Goal: Task Accomplishment & Management: Manage account settings

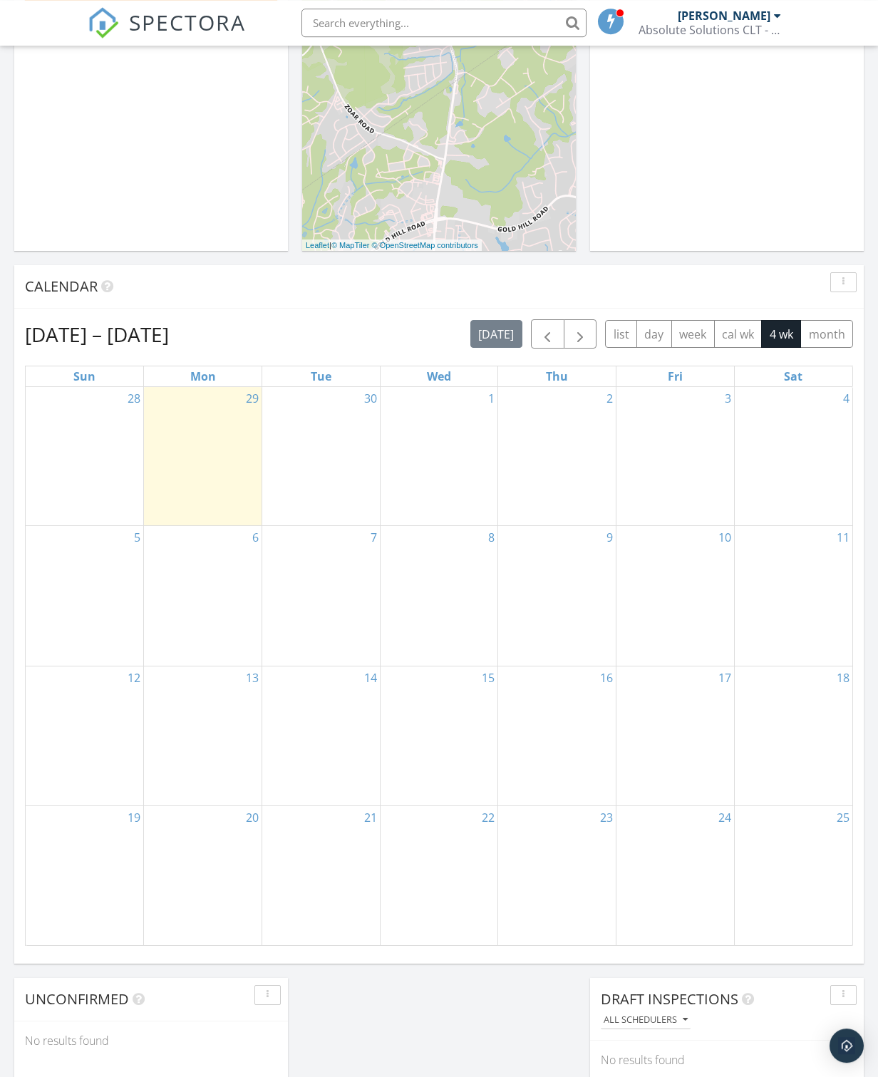
scroll to position [366, 0]
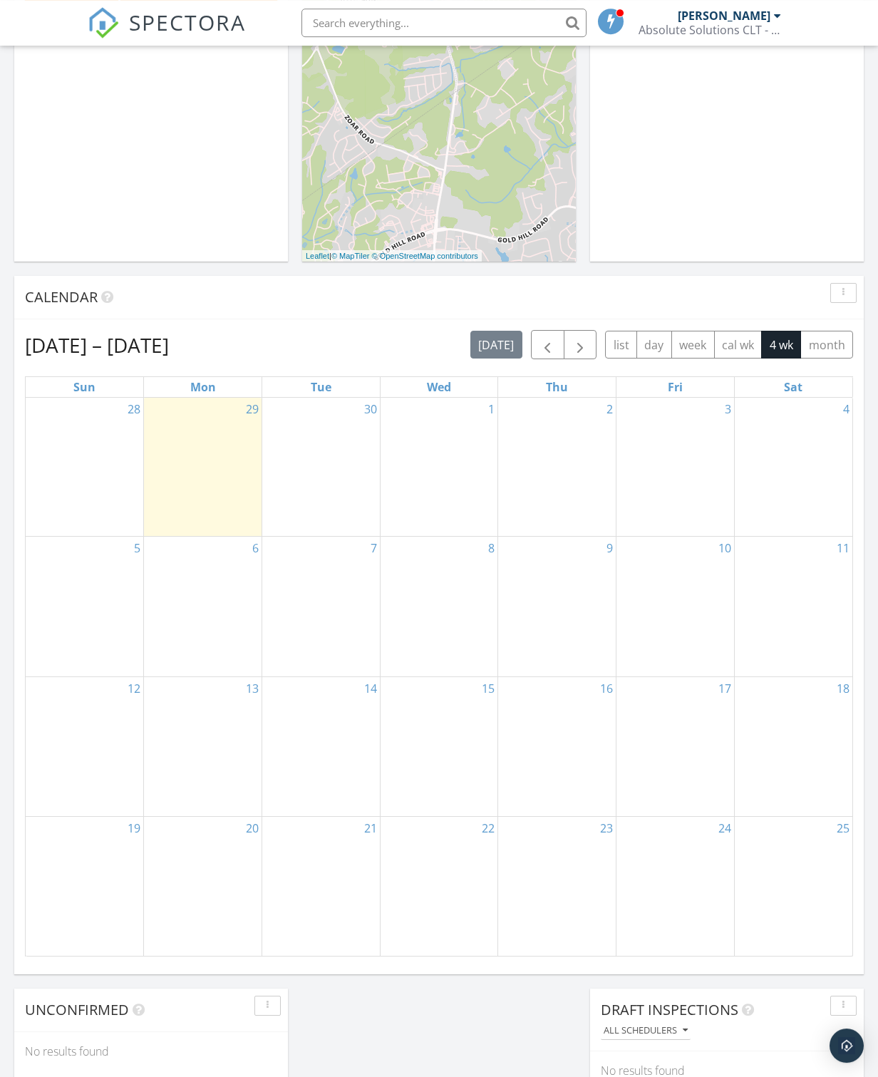
click at [729, 15] on div "[PERSON_NAME]" at bounding box center [724, 16] width 93 height 14
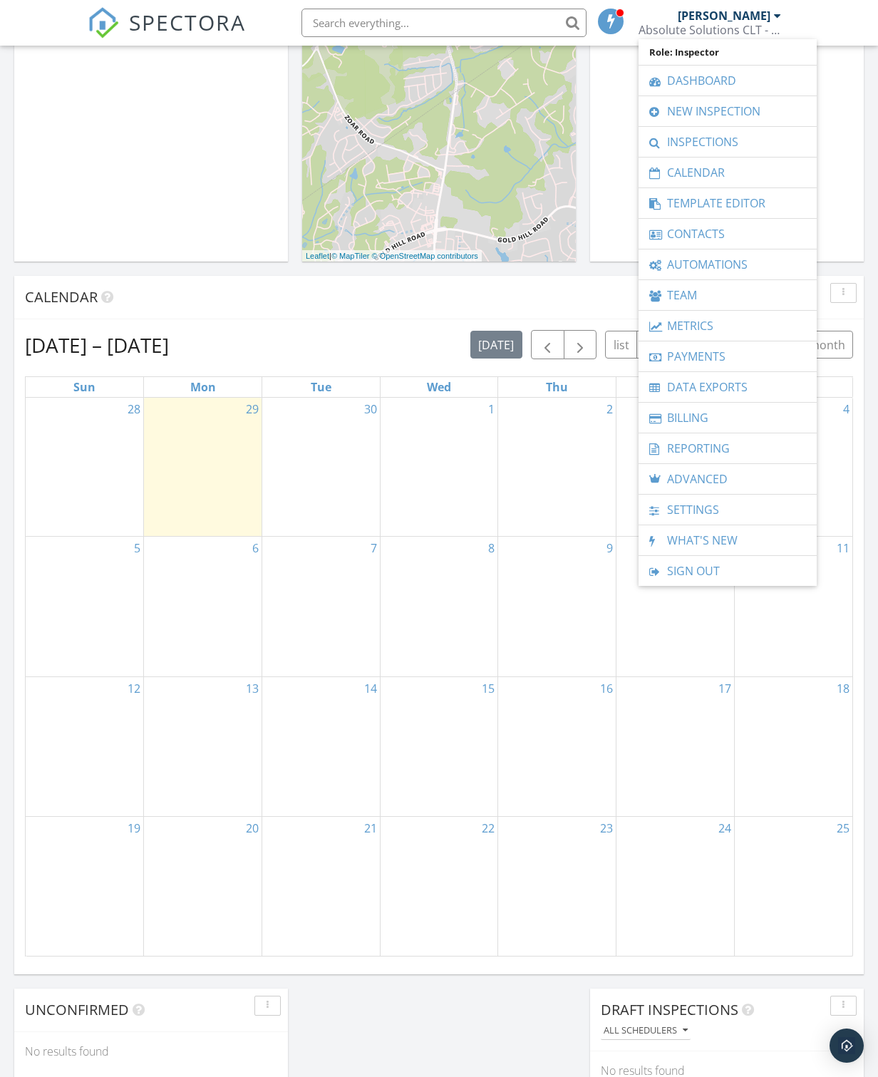
click at [695, 511] on link "Settings" at bounding box center [728, 510] width 164 height 30
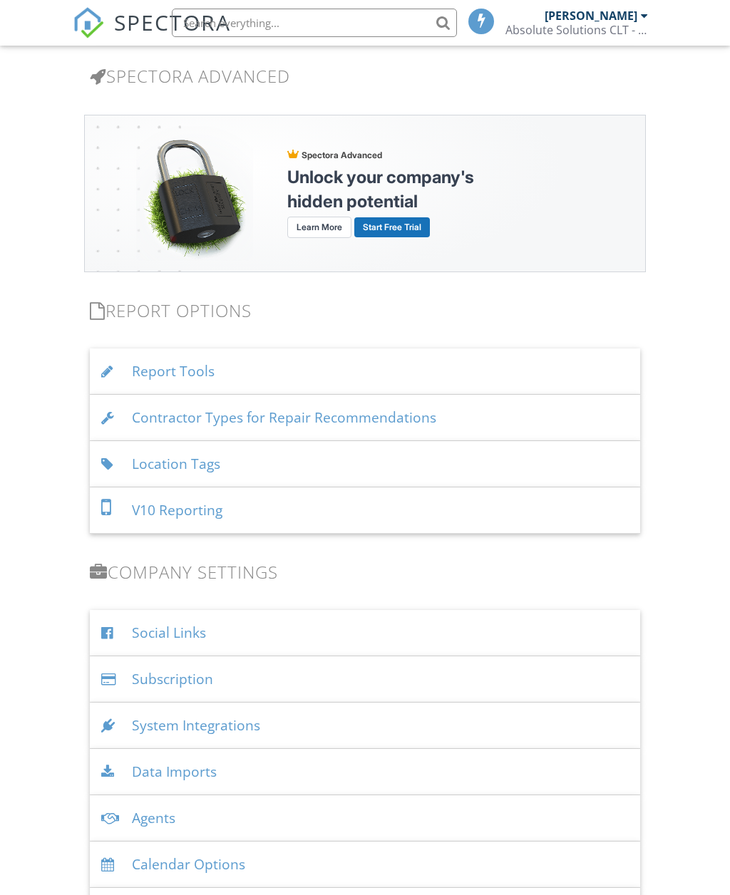
scroll to position [1484, 0]
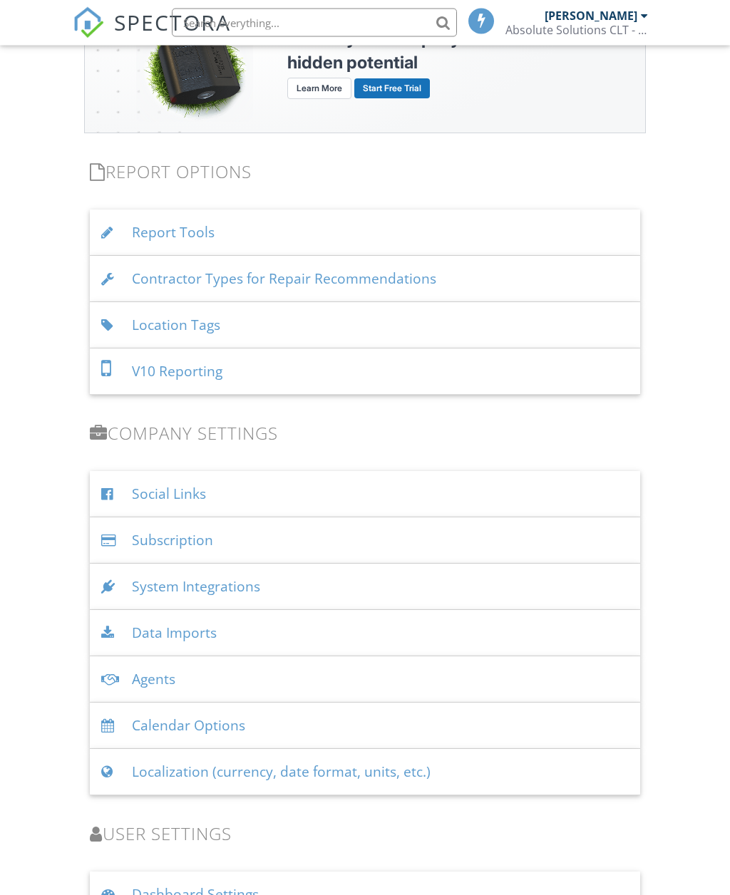
click at [156, 554] on div "Subscription" at bounding box center [365, 541] width 550 height 46
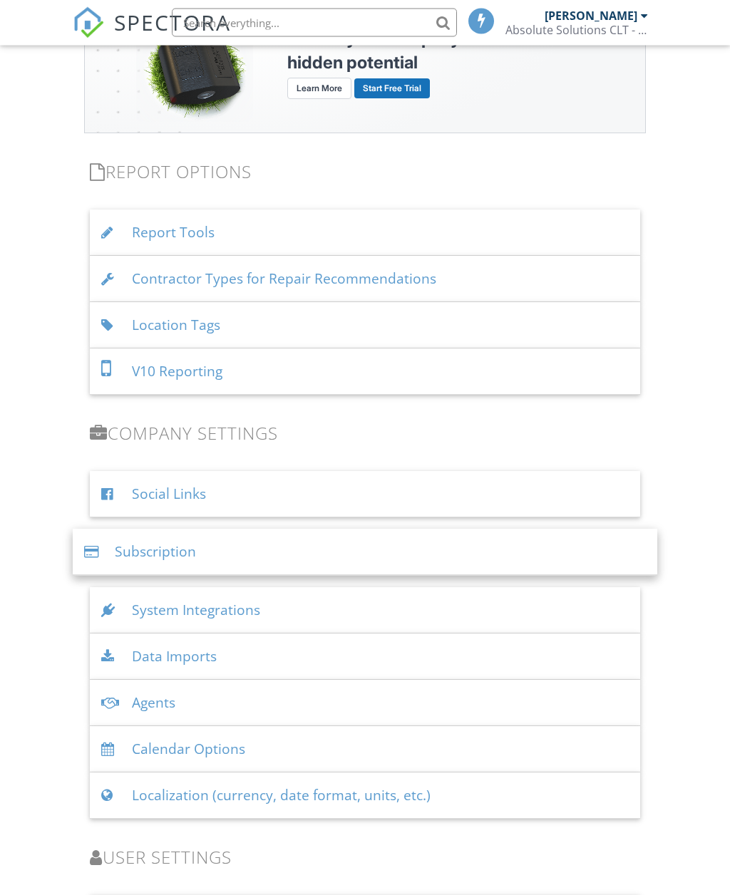
scroll to position [1484, 0]
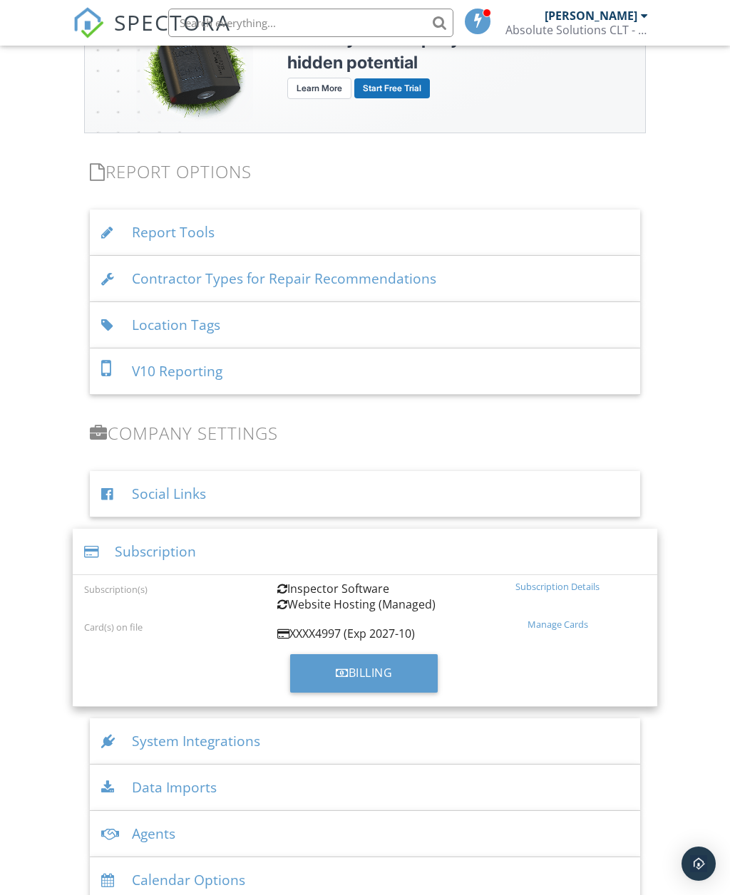
click at [565, 588] on div "Subscription Details" at bounding box center [557, 586] width 175 height 11
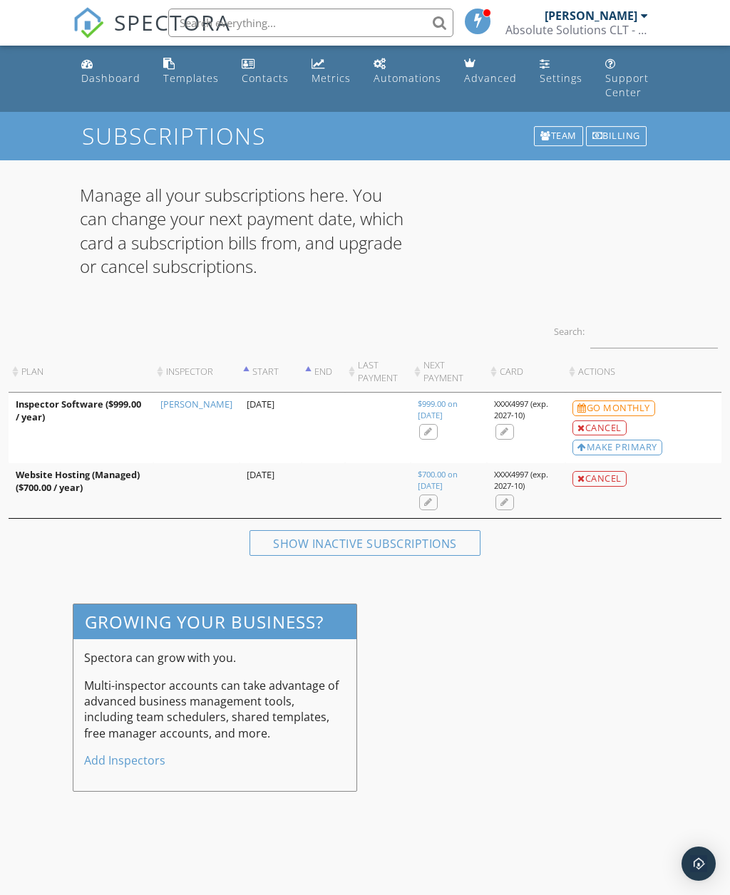
click at [612, 429] on div "Cancel" at bounding box center [599, 429] width 54 height 16
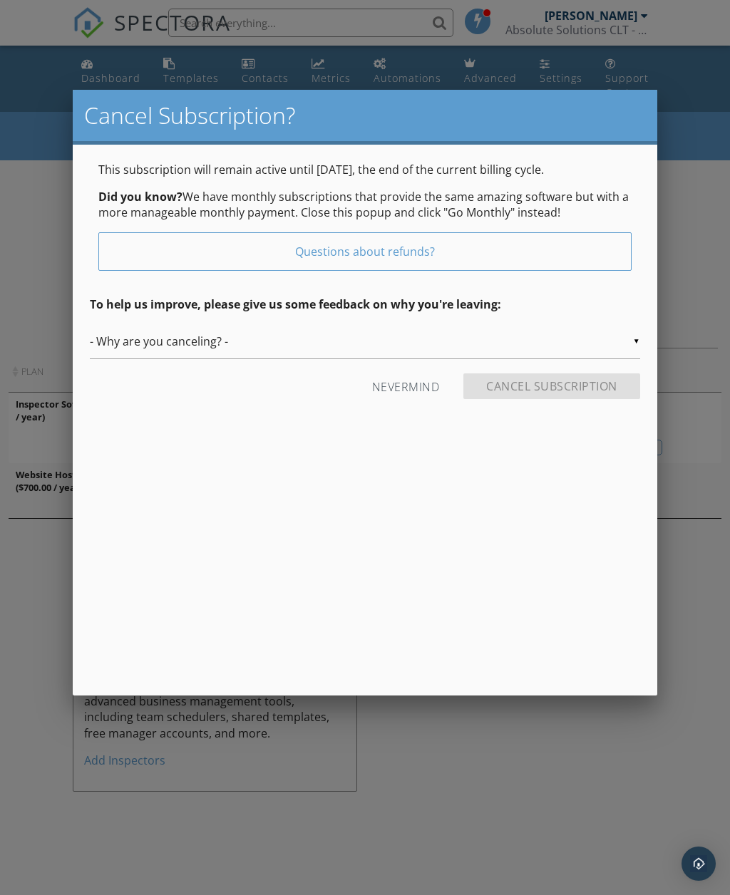
click at [635, 344] on input "- Why are you canceling? -" at bounding box center [365, 341] width 550 height 35
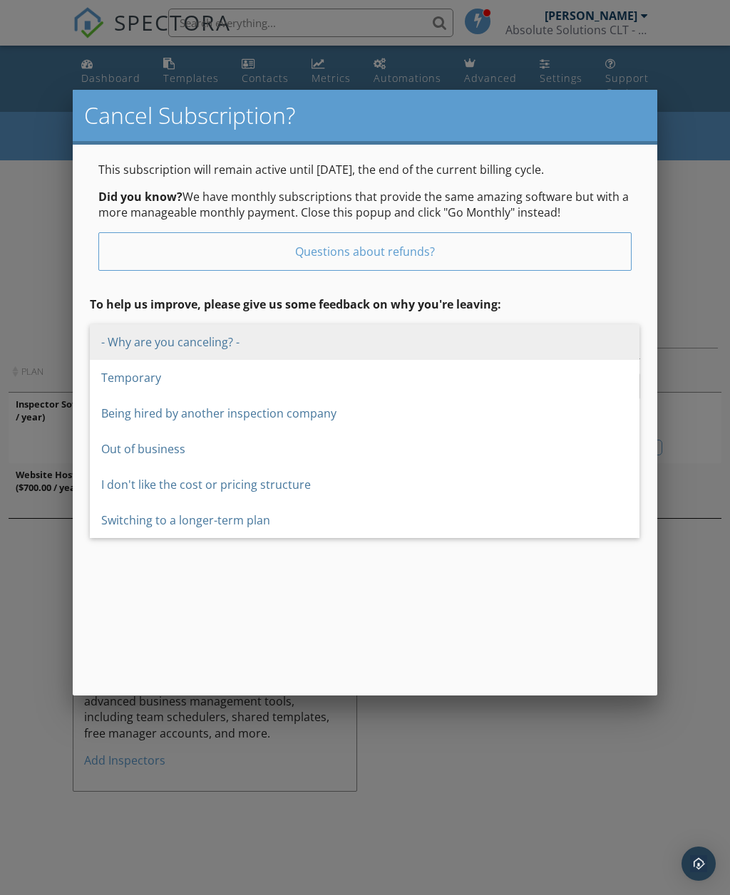
click at [128, 448] on span "Out of business" at bounding box center [365, 449] width 550 height 36
type input "Out of business"
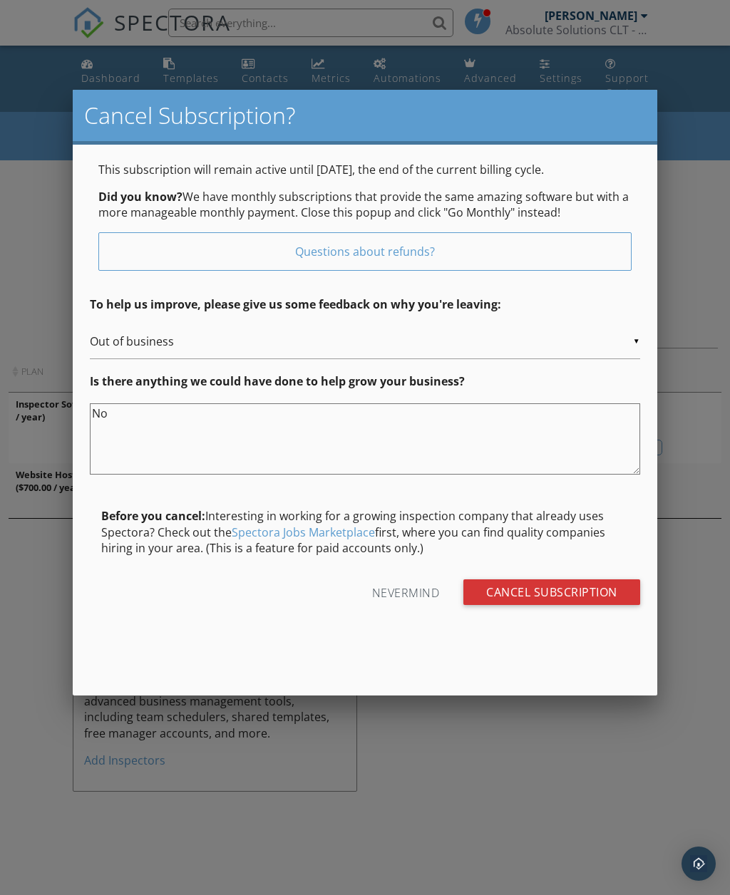
type textarea "No"
click at [597, 582] on input "Cancel Subscription" at bounding box center [551, 593] width 177 height 26
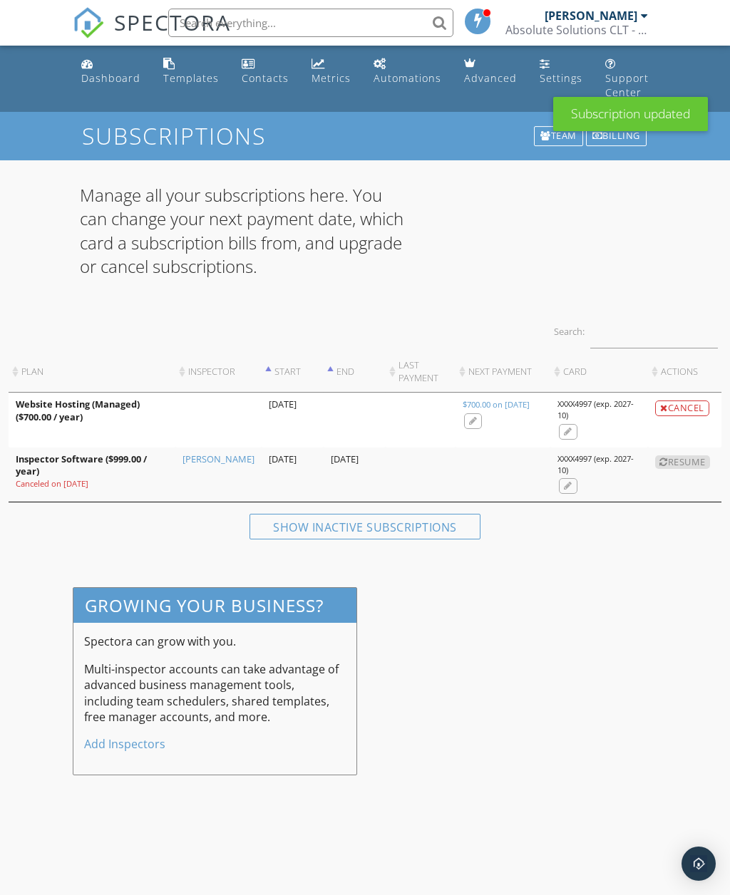
click at [691, 408] on div "Cancel" at bounding box center [682, 409] width 54 height 16
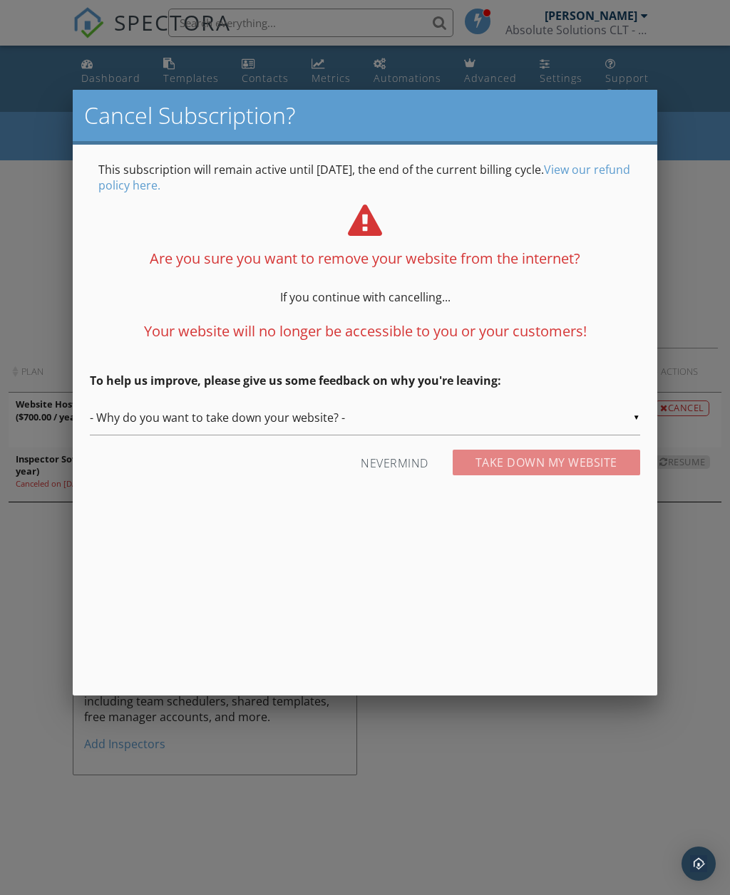
click at [635, 423] on input "- Why do you want to take down your website? -" at bounding box center [365, 418] width 550 height 35
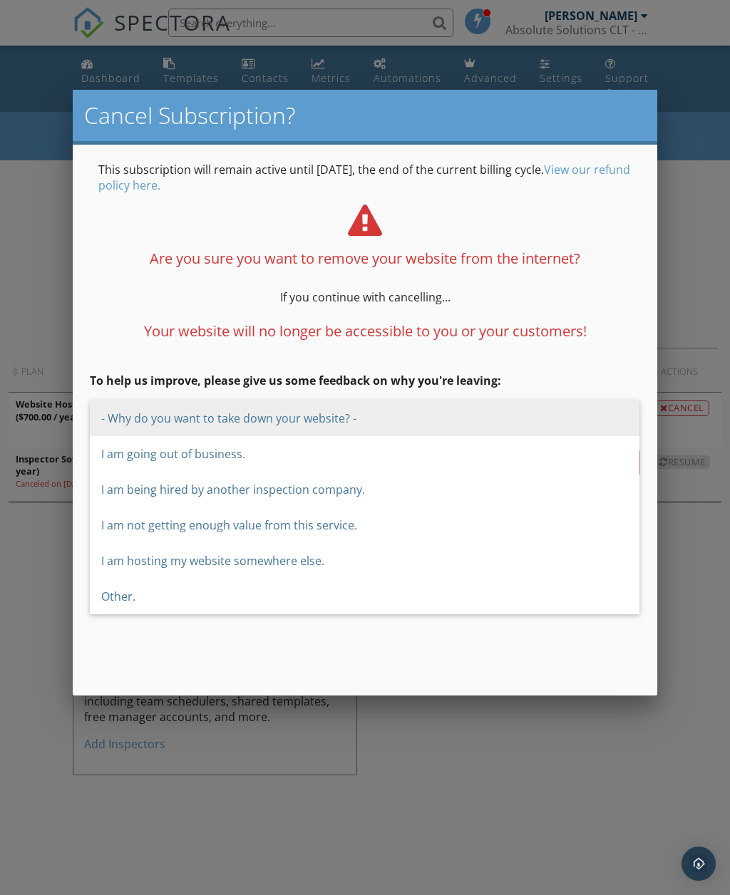
click at [235, 454] on span "I am going out of business." at bounding box center [365, 454] width 550 height 36
type input "I am going out of business."
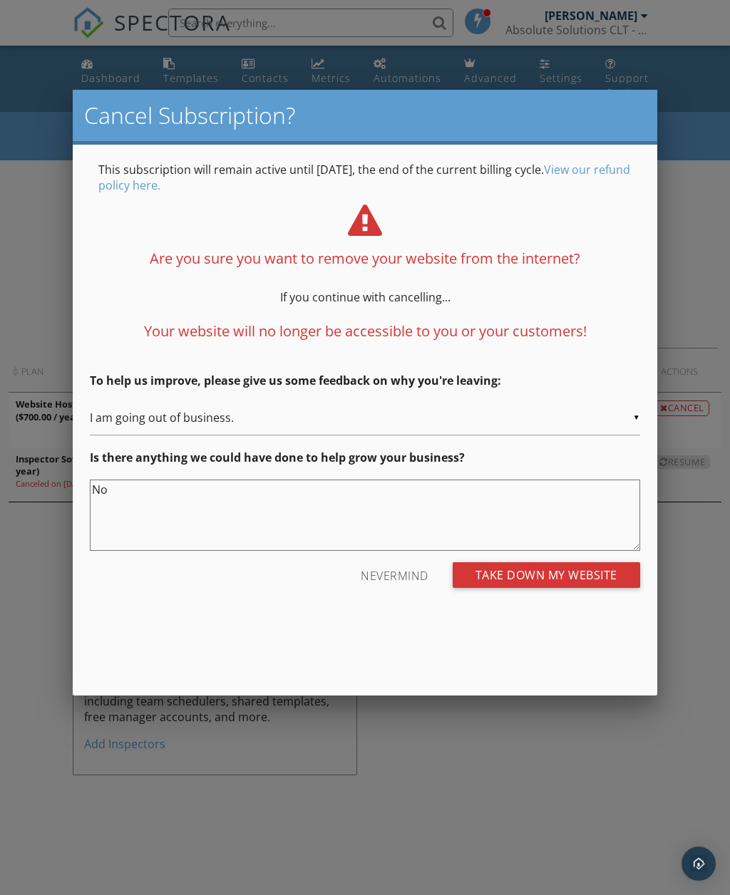
type textarea "No"
click at [608, 571] on input "Take Down my Website" at bounding box center [546, 575] width 187 height 26
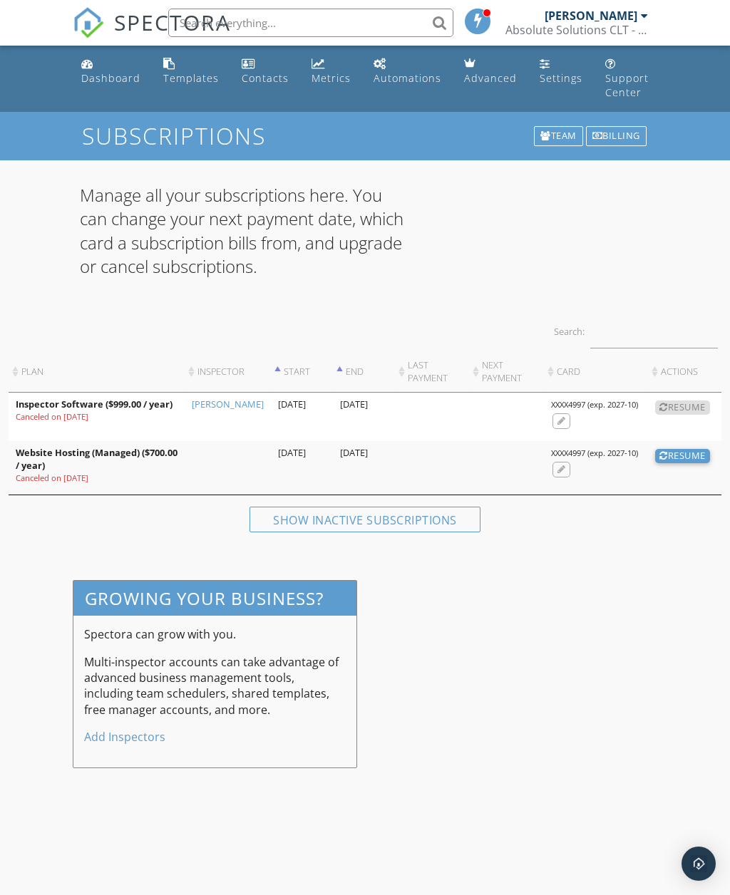
click at [555, 179] on div "Manage all your subscriptions here. You can change your next payment date, whic…" at bounding box center [365, 363] width 730 height 406
click at [510, 222] on div "Manage all your subscriptions here. You can change your next payment date, whic…" at bounding box center [364, 239] width 587 height 113
